Goal: Task Accomplishment & Management: Use online tool/utility

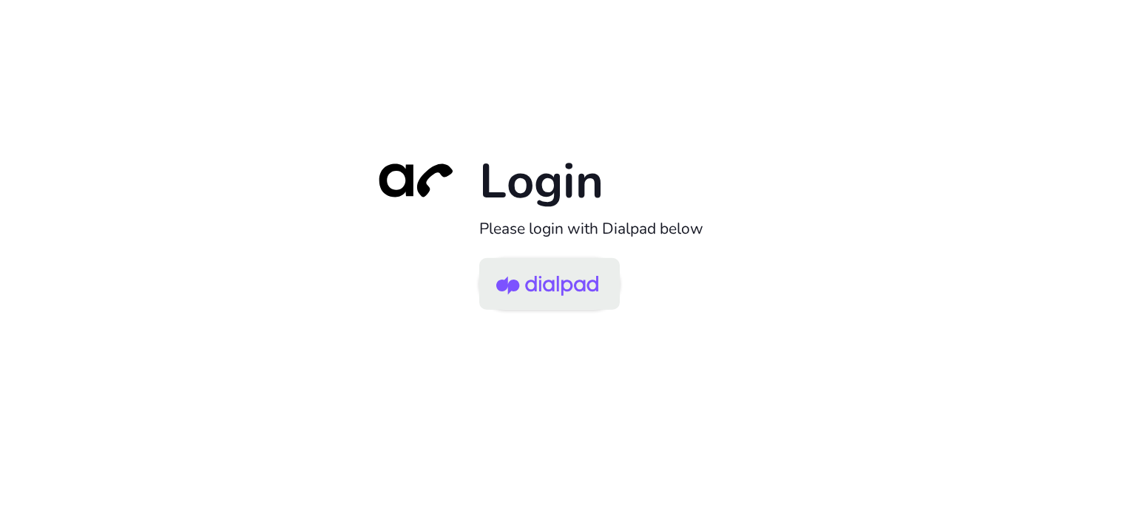
click at [547, 279] on img at bounding box center [547, 285] width 102 height 48
click at [533, 282] on img at bounding box center [547, 285] width 102 height 48
click at [488, 286] on link at bounding box center [549, 284] width 141 height 52
click at [568, 293] on img at bounding box center [547, 285] width 102 height 48
click at [570, 266] on img at bounding box center [547, 285] width 102 height 48
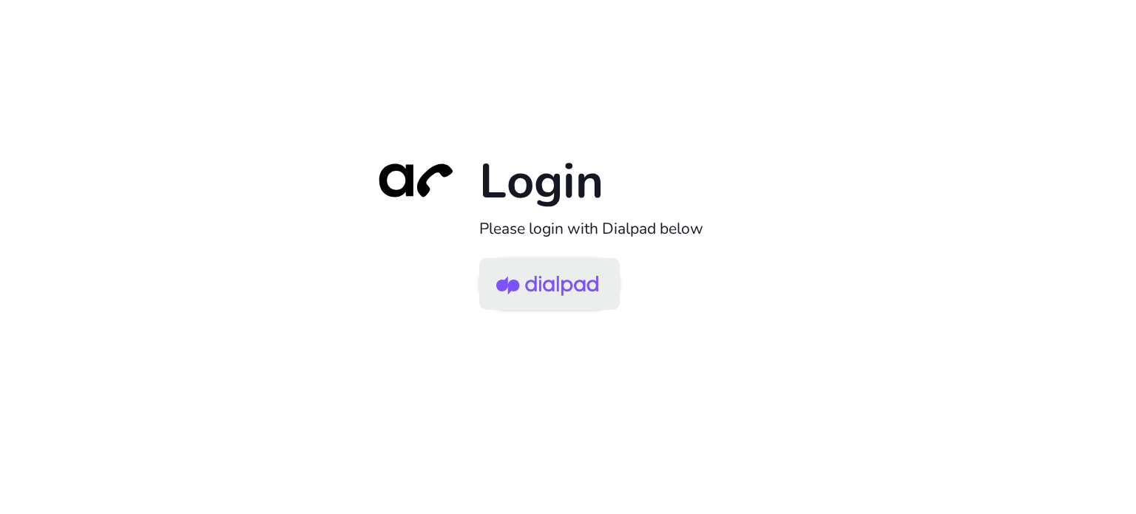
click at [568, 275] on img at bounding box center [547, 285] width 102 height 48
